Goal: Transaction & Acquisition: Purchase product/service

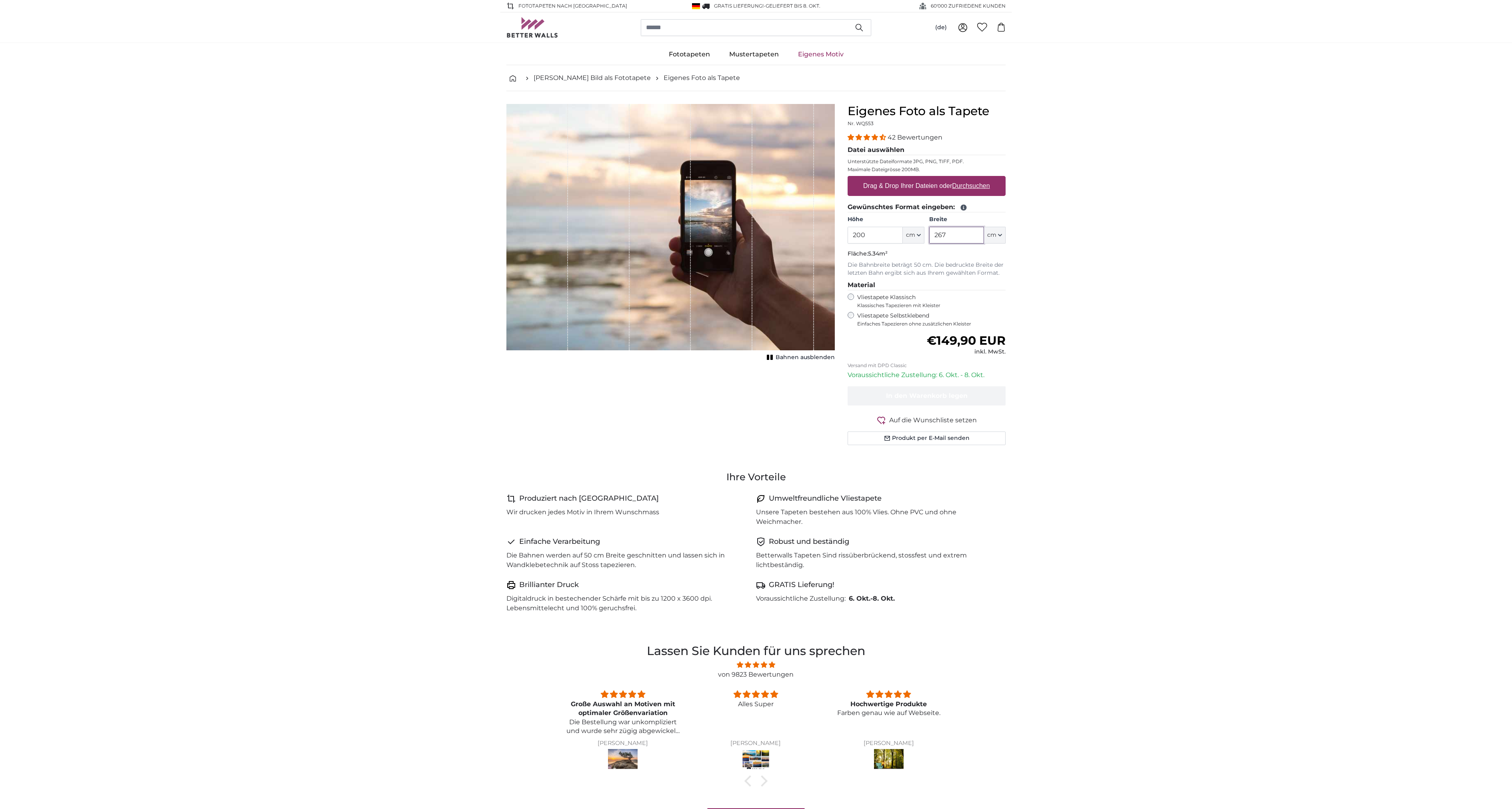
click at [963, 234] on input "267" at bounding box center [957, 235] width 55 height 17
drag, startPoint x: 885, startPoint y: 241, endPoint x: 780, endPoint y: 248, distance: 105.2
click at [799, 244] on product-detail "Abbrechen Bild zuschneiden Bahnen ausblenden Eigenes Foto als Tapete Nr. WQ553 …" at bounding box center [756, 278] width 512 height 373
click at [854, 296] on div "Vliestapete Klassisch Klassisches Tapezieren mit Kleister" at bounding box center [927, 300] width 158 height 15
click at [866, 237] on input "200" at bounding box center [875, 235] width 55 height 17
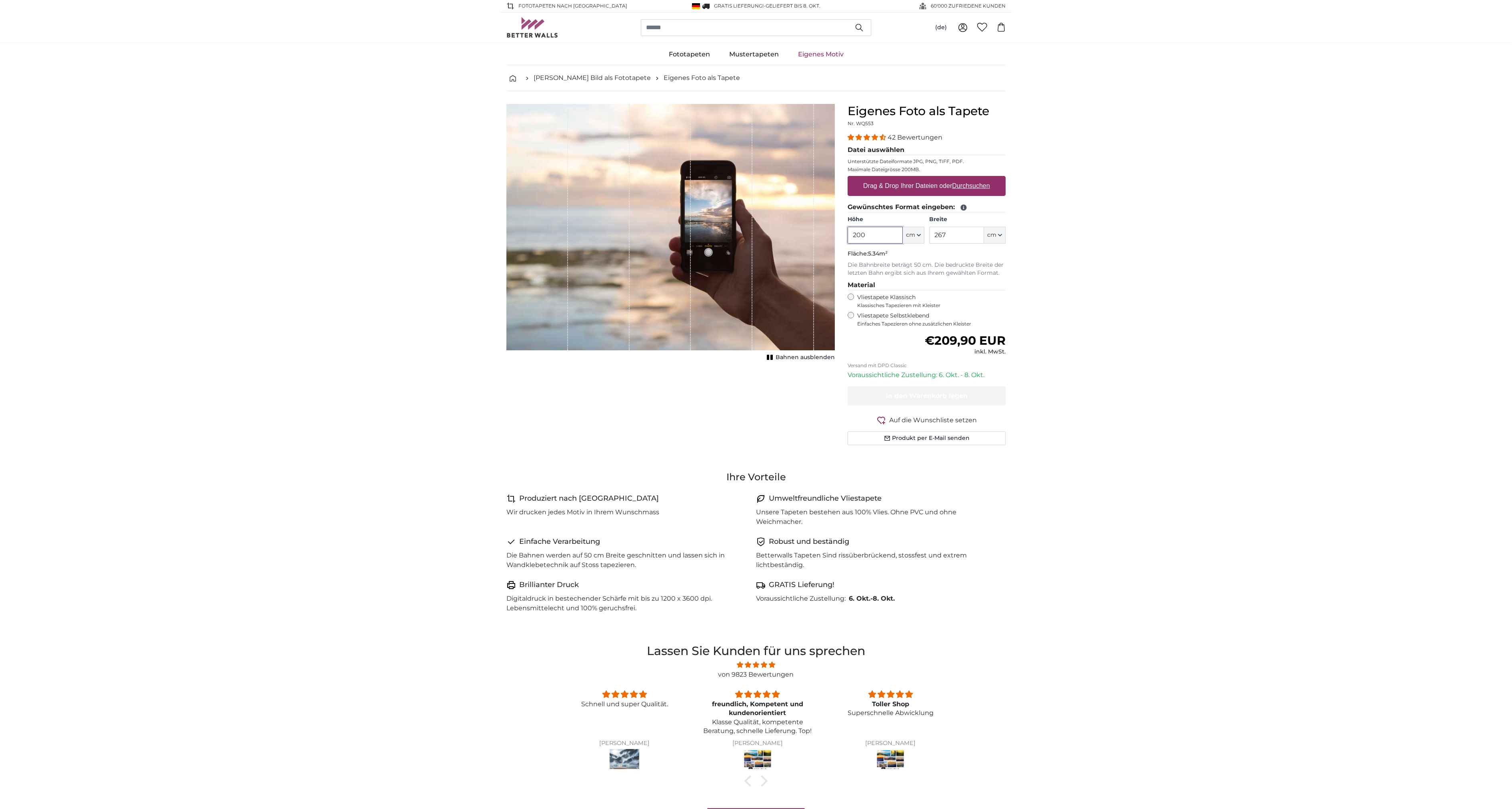
drag, startPoint x: 875, startPoint y: 235, endPoint x: 857, endPoint y: 234, distance: 18.0
click at [857, 234] on input "200" at bounding box center [875, 235] width 55 height 17
click at [959, 237] on input "267" at bounding box center [957, 235] width 55 height 17
drag, startPoint x: 1154, startPoint y: 600, endPoint x: 1044, endPoint y: 293, distance: 326.1
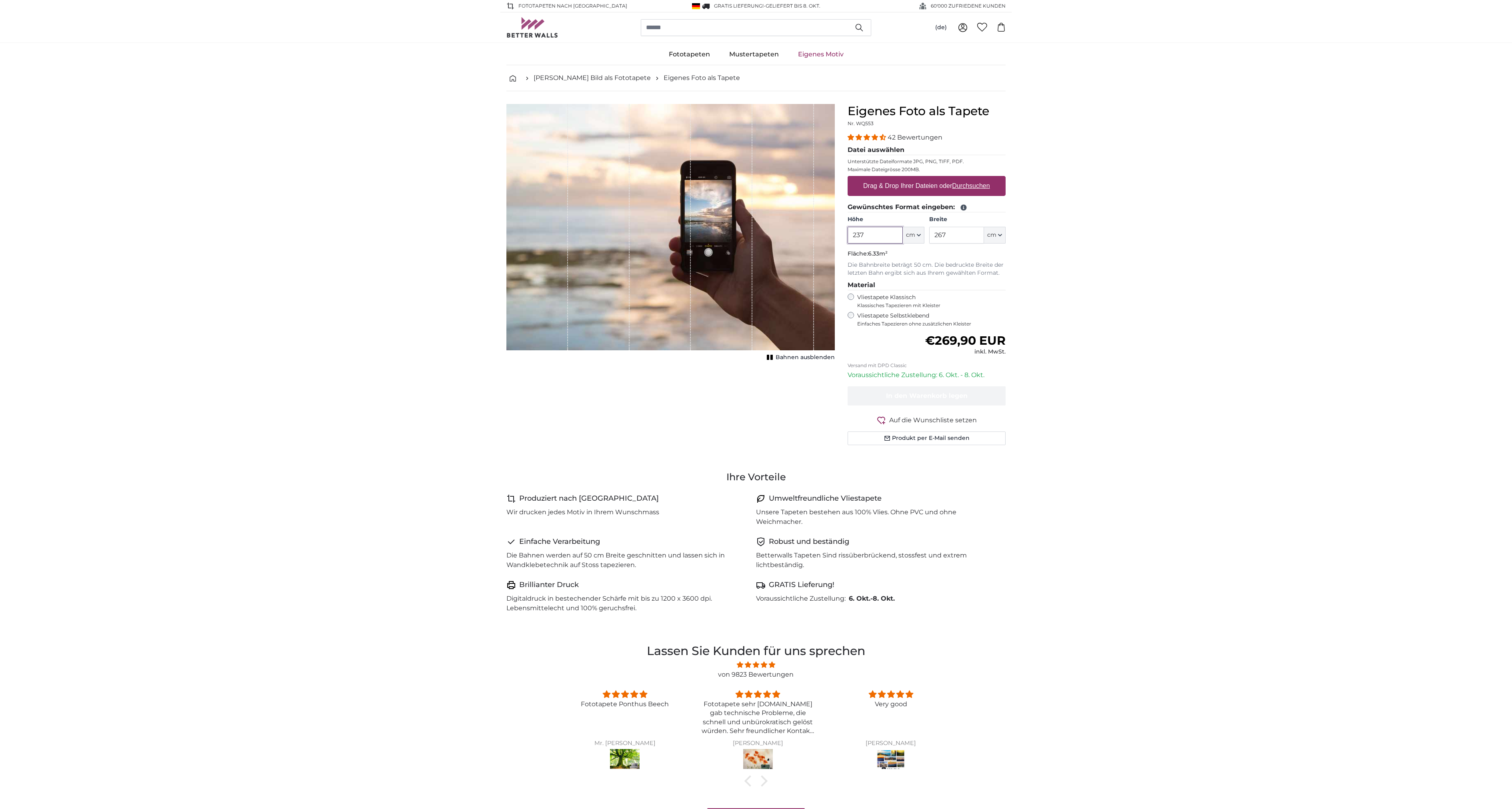
click at [873, 237] on input "237" at bounding box center [875, 235] width 55 height 17
drag, startPoint x: 859, startPoint y: 234, endPoint x: 871, endPoint y: 235, distance: 12.0
click at [871, 235] on input "237" at bounding box center [875, 235] width 55 height 17
type input "200"
